Goal: Complete application form

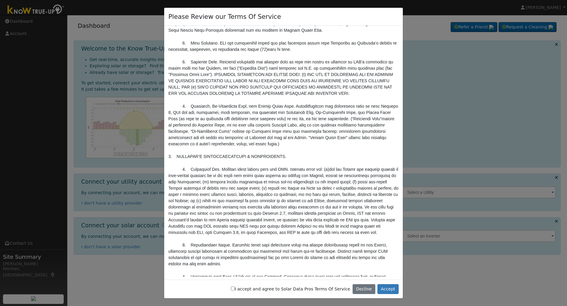
scroll to position [568, 0]
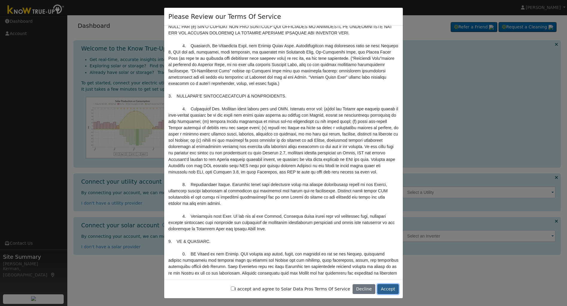
click at [390, 289] on button "Accept" at bounding box center [388, 289] width 21 height 10
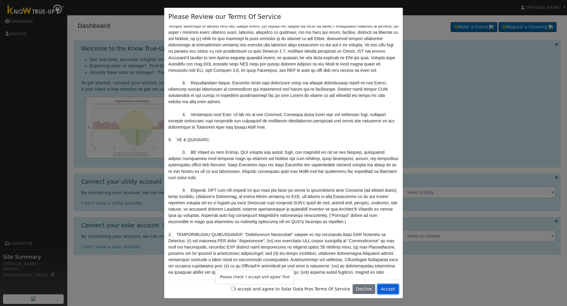
scroll to position [688, 0]
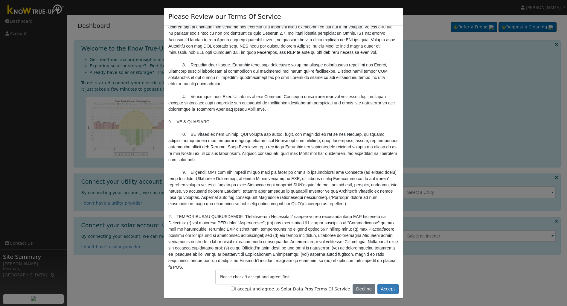
click at [235, 288] on input "I accept and agree to Solar Data Pros Terms Of Service" at bounding box center [233, 289] width 4 height 4
checkbox input "true"
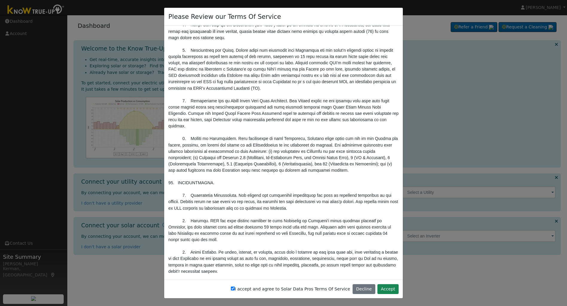
scroll to position [1941, 0]
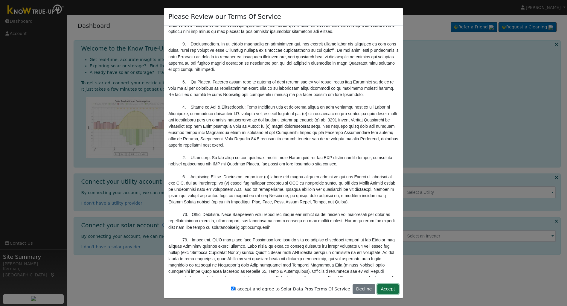
click at [389, 290] on button "Accept" at bounding box center [388, 289] width 21 height 10
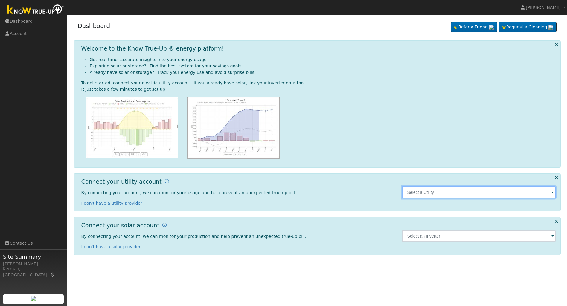
click at [546, 194] on input "text" at bounding box center [479, 192] width 154 height 12
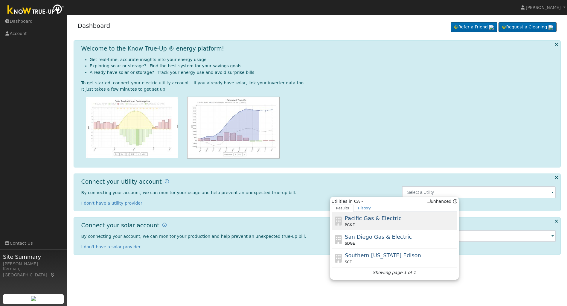
click at [370, 220] on span "Pacific Gas & Electric" at bounding box center [373, 218] width 57 height 6
type input "PG&E"
